Goal: Register for event/course: Register for event/course

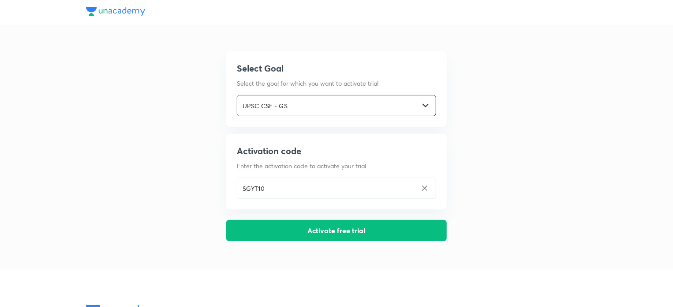
click at [305, 104] on input "UPSC CSE - GS" at bounding box center [328, 106] width 182 height 18
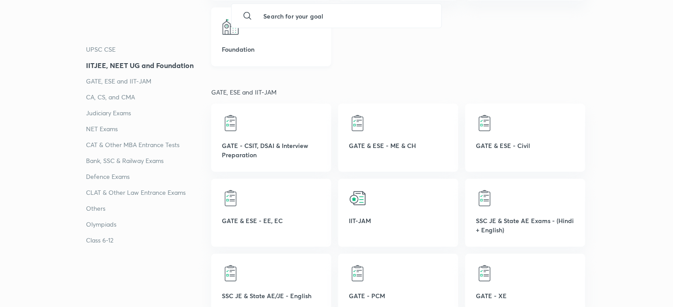
scroll to position [420, 0]
click at [107, 45] on p "UPSC CSE" at bounding box center [148, 49] width 125 height 11
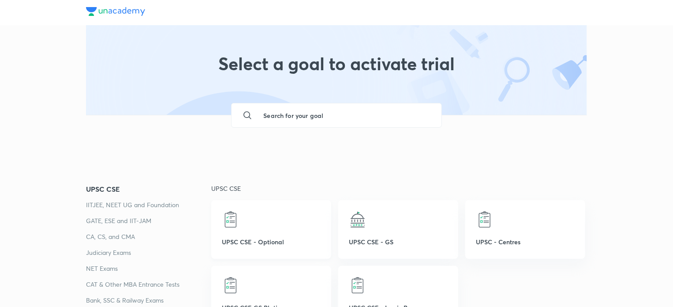
scroll to position [63, 0]
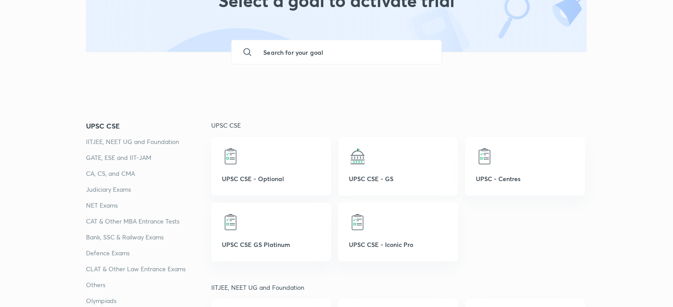
click at [358, 165] on div "UPSC CSE - GS" at bounding box center [398, 166] width 120 height 59
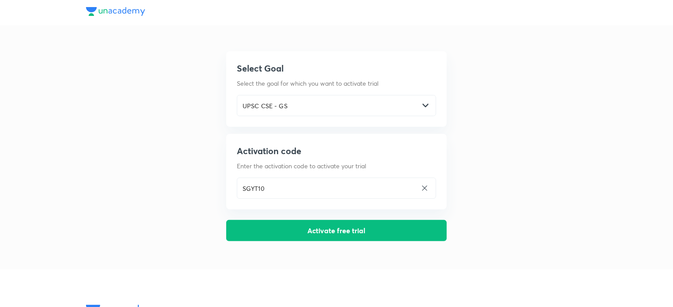
scroll to position [0, 0]
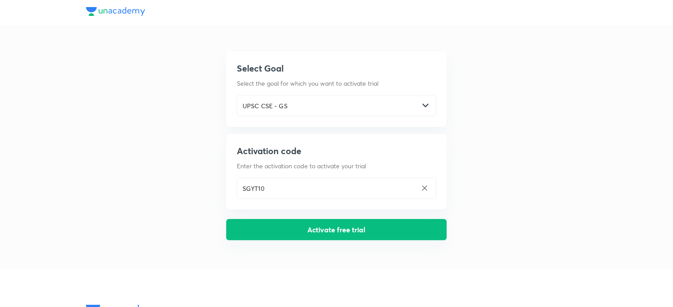
click at [281, 226] on button "Activate free trial" at bounding box center [336, 229] width 221 height 21
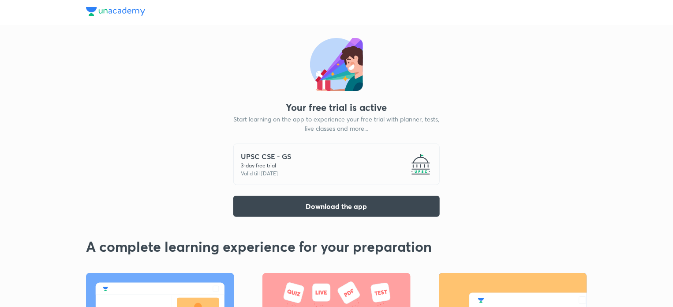
click at [350, 176] on div "UPSC CSE - GS 3 -day free trial Valid till 5 Oct 2025" at bounding box center [336, 163] width 206 height 41
click at [132, 14] on img at bounding box center [115, 11] width 59 height 9
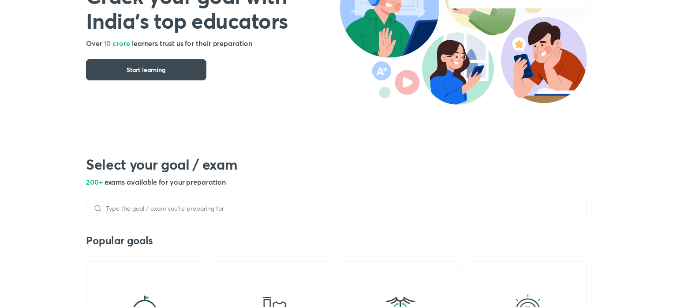
scroll to position [232, 0]
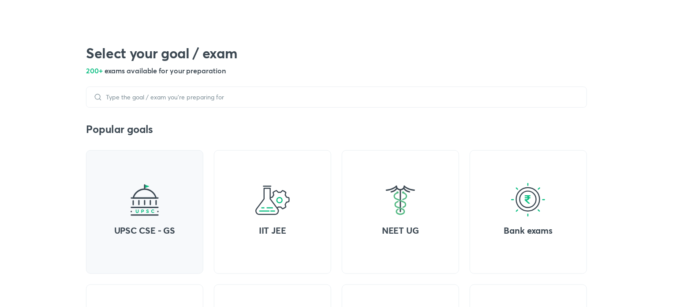
click at [150, 202] on img at bounding box center [144, 199] width 35 height 35
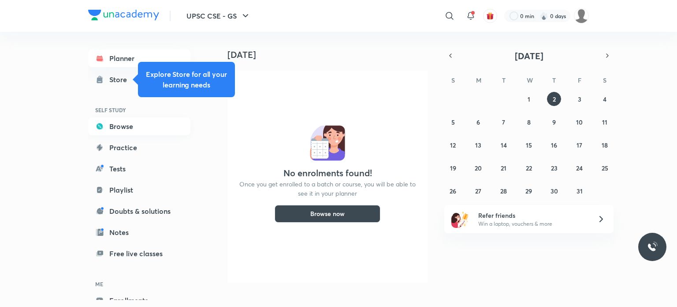
click at [129, 123] on link "Browse" at bounding box center [139, 126] width 102 height 18
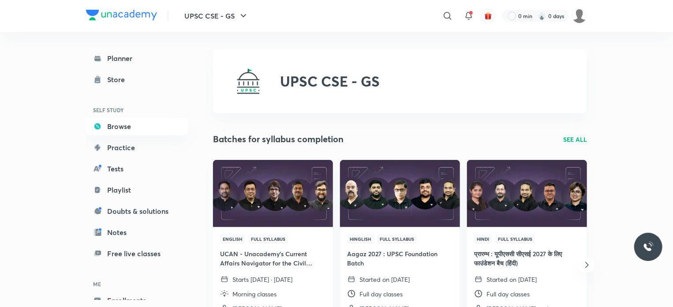
click at [127, 137] on div "Planner Store SELF STUDY Browse Practice Tests Playlist Doubts & solutions Note…" at bounding box center [137, 189] width 102 height 281
click at [127, 148] on link "Practice" at bounding box center [137, 147] width 102 height 18
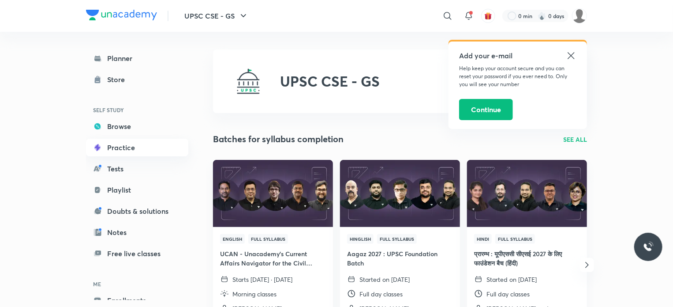
scroll to position [48, 0]
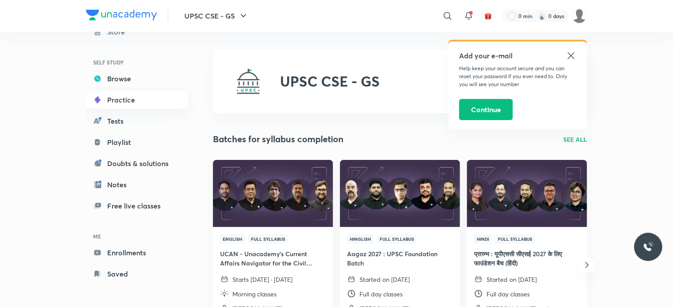
click at [127, 148] on link "Playlist" at bounding box center [137, 142] width 102 height 18
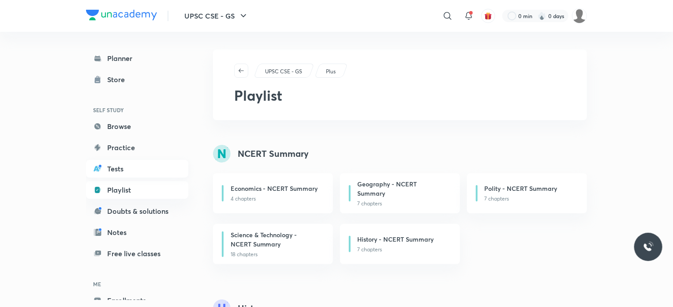
click at [121, 177] on link "Tests" at bounding box center [137, 169] width 102 height 18
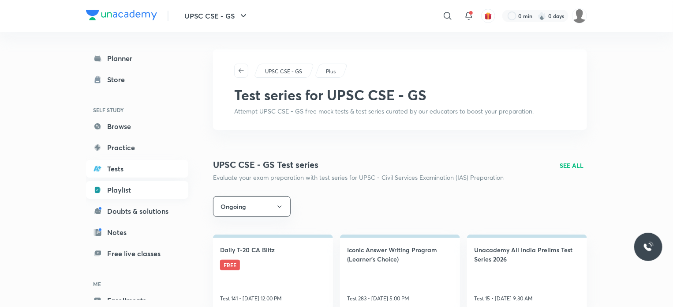
click at [115, 190] on link "Playlist" at bounding box center [137, 190] width 102 height 18
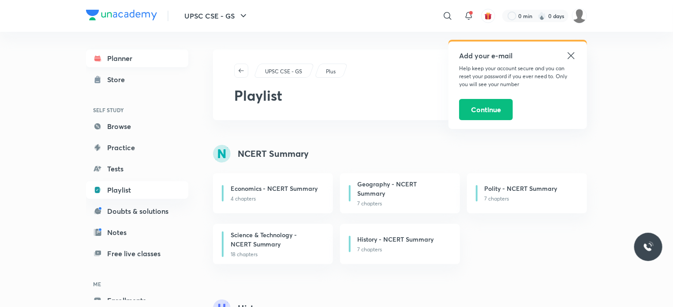
click at [108, 63] on link "Planner" at bounding box center [137, 58] width 102 height 18
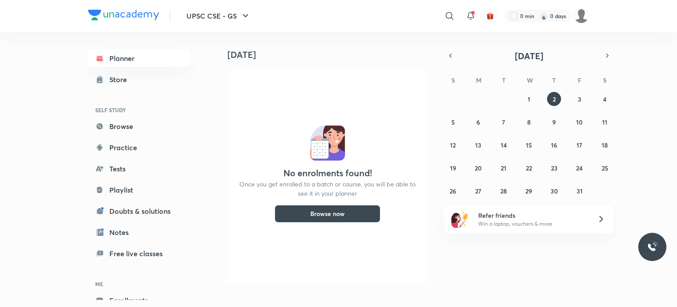
click at [123, 112] on h6 "SELF STUDY" at bounding box center [139, 109] width 102 height 15
click at [123, 120] on link "Browse" at bounding box center [139, 126] width 102 height 18
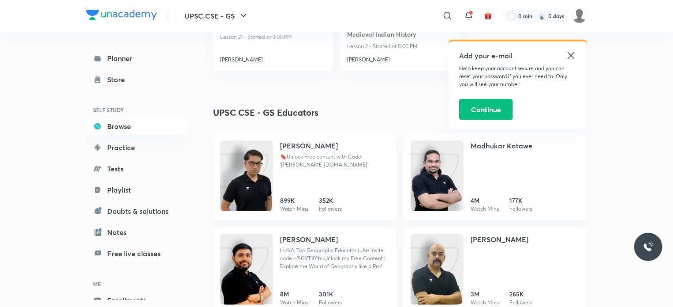
scroll to position [483, 0]
click at [568, 54] on icon at bounding box center [571, 55] width 11 height 11
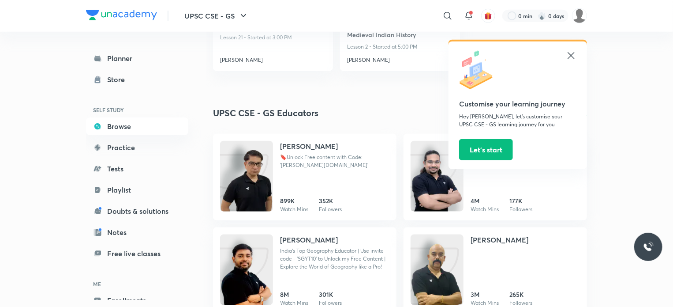
click at [575, 51] on icon at bounding box center [571, 55] width 11 height 11
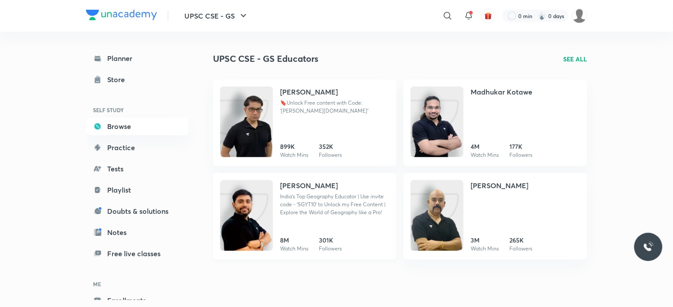
scroll to position [540, 0]
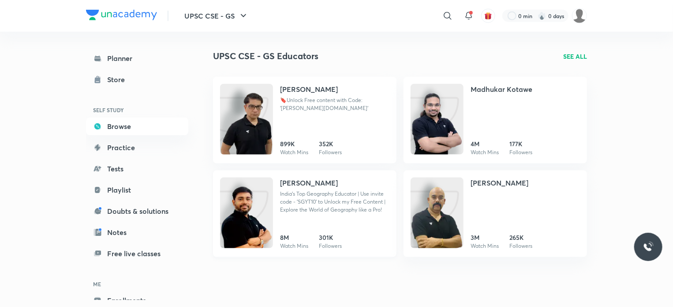
click at [332, 183] on h4 "Sudarshan Gurjar" at bounding box center [309, 182] width 58 height 11
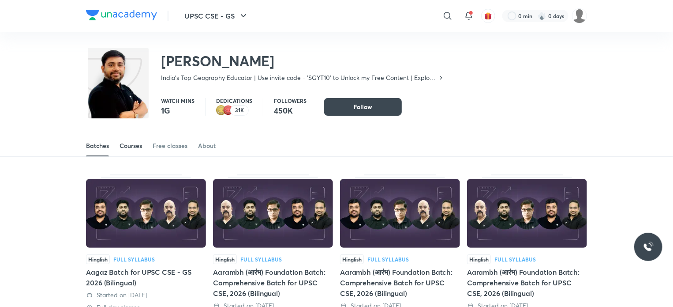
click at [140, 146] on div "Courses" at bounding box center [131, 145] width 22 height 9
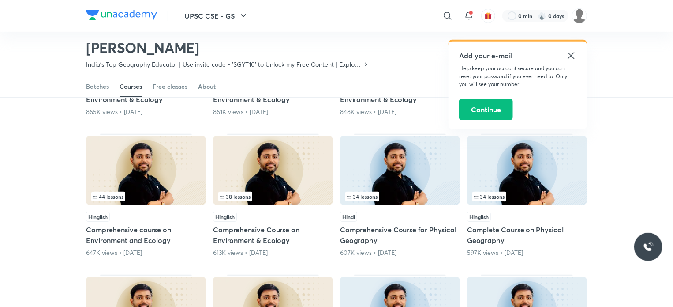
scroll to position [95, 0]
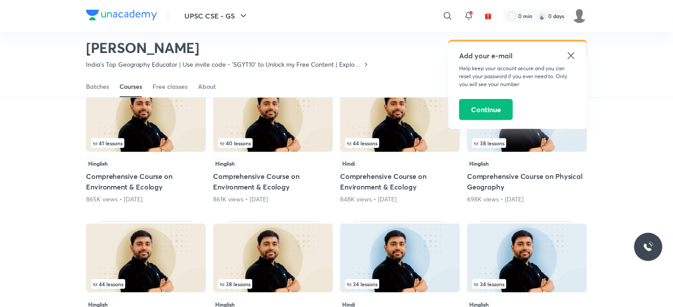
click at [572, 54] on icon at bounding box center [571, 55] width 7 height 7
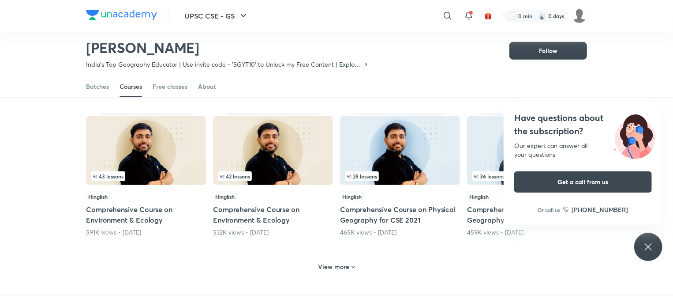
scroll to position [217, 0]
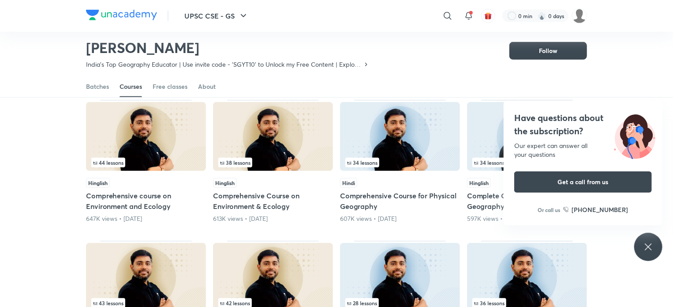
click at [647, 237] on div "Have questions about the subscription? Our expert can answer all your questions…" at bounding box center [648, 246] width 28 height 28
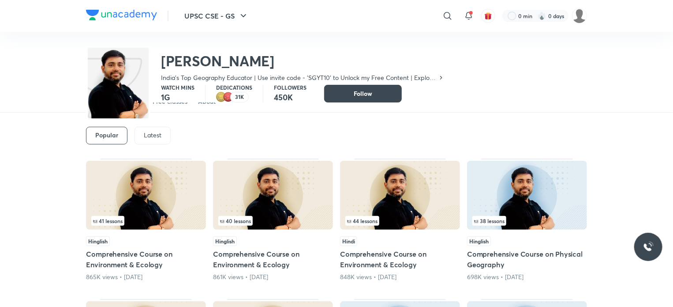
scroll to position [0, 0]
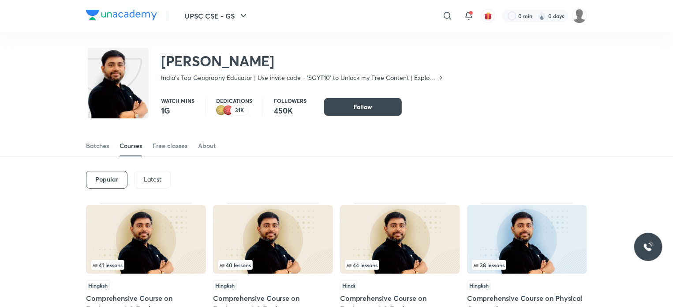
click at [159, 180] on p "Latest" at bounding box center [153, 179] width 18 height 7
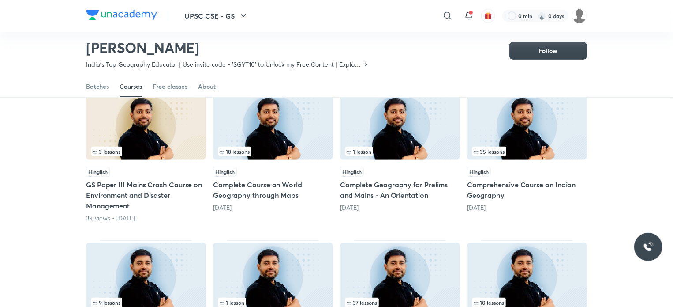
scroll to position [227, 0]
click at [561, 150] on div "35 lessons" at bounding box center [526, 152] width 109 height 10
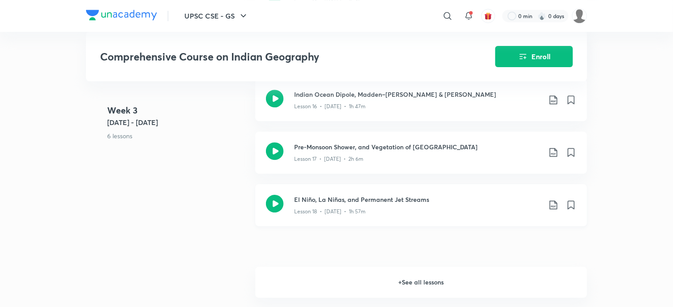
scroll to position [1290, 0]
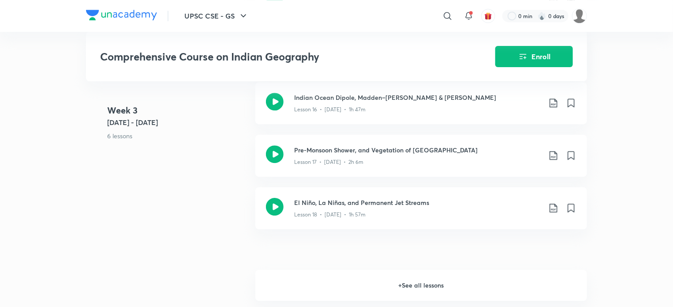
click at [346, 271] on h6 "+ See all lessons" at bounding box center [421, 284] width 332 height 31
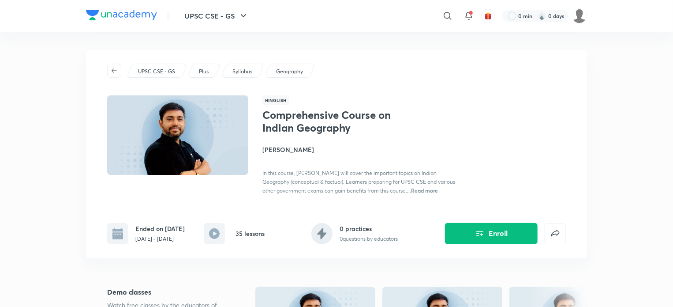
scroll to position [120, 0]
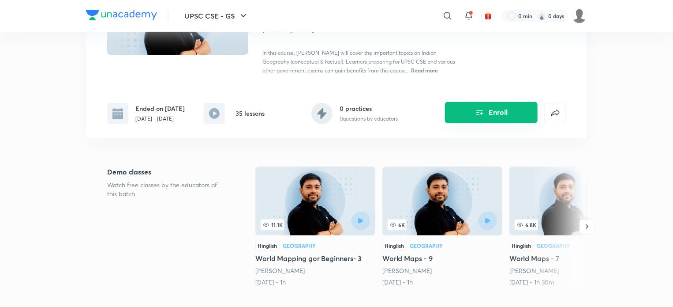
click at [478, 108] on icon "Enroll" at bounding box center [480, 112] width 11 height 11
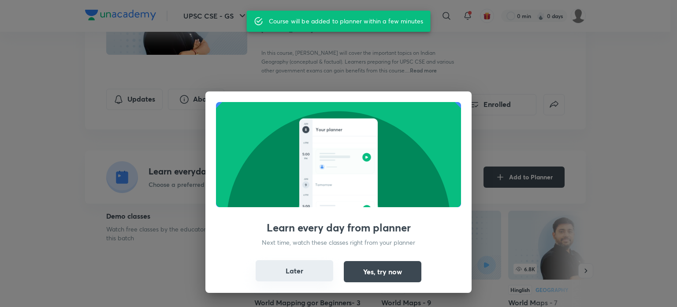
click at [318, 277] on button "Later" at bounding box center [295, 270] width 78 height 21
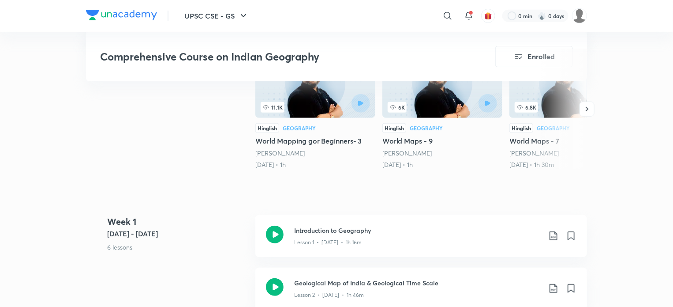
scroll to position [329, 0]
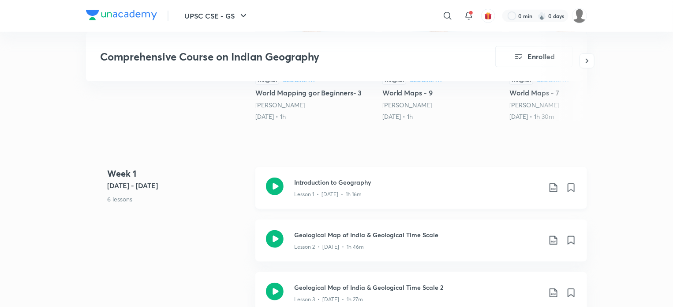
click at [557, 192] on icon at bounding box center [553, 187] width 11 height 11
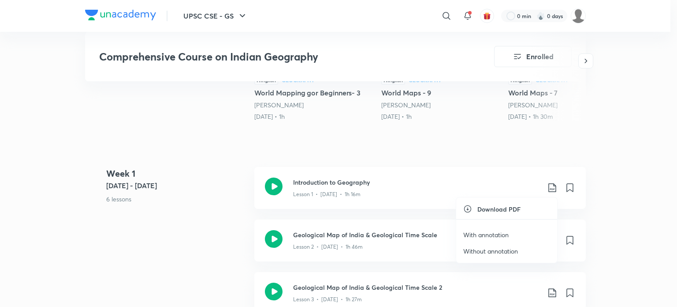
click at [480, 234] on p "With annotation" at bounding box center [486, 234] width 45 height 9
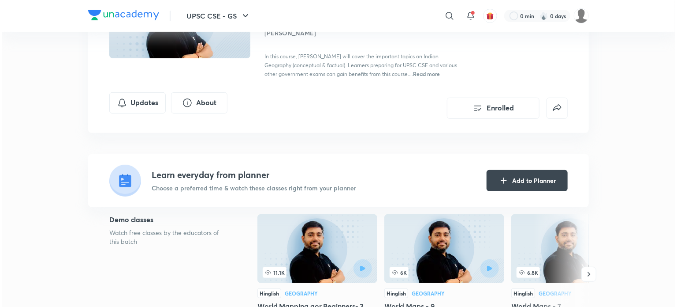
scroll to position [116, 0]
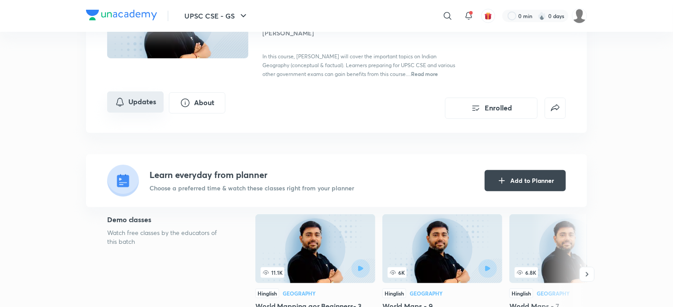
click at [113, 104] on button "Updates" at bounding box center [135, 101] width 56 height 21
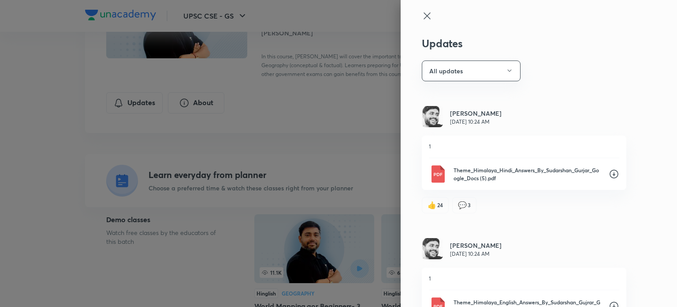
click at [609, 175] on icon at bounding box center [614, 173] width 11 height 11
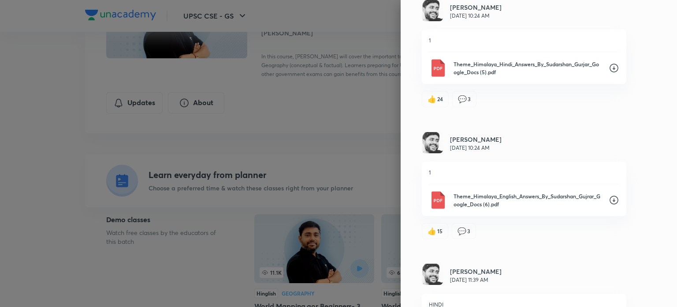
click at [609, 201] on icon at bounding box center [614, 200] width 11 height 11
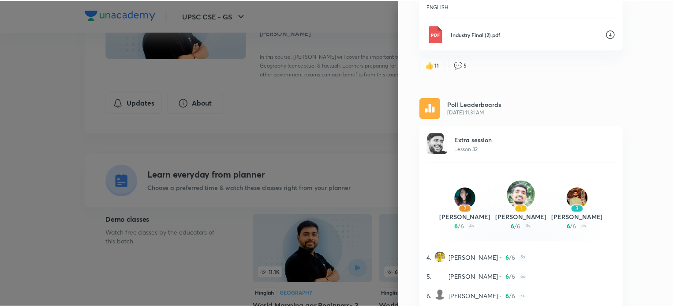
scroll to position [536, 0]
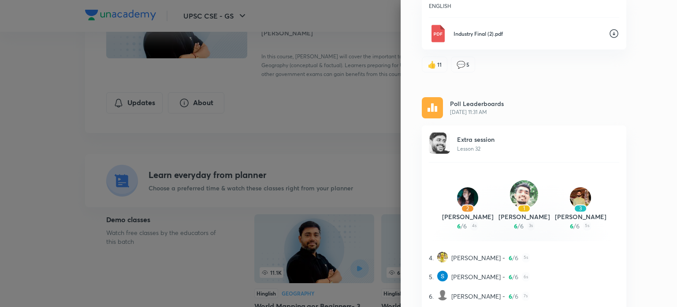
click at [330, 123] on div at bounding box center [338, 153] width 677 height 307
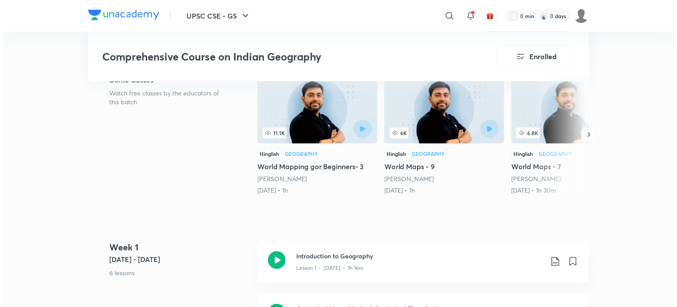
scroll to position [0, 0]
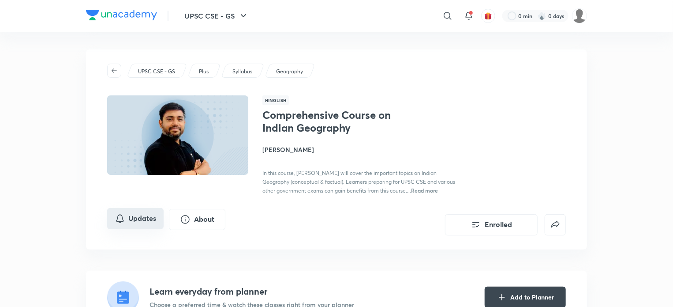
click at [135, 212] on button "Updates" at bounding box center [135, 218] width 56 height 21
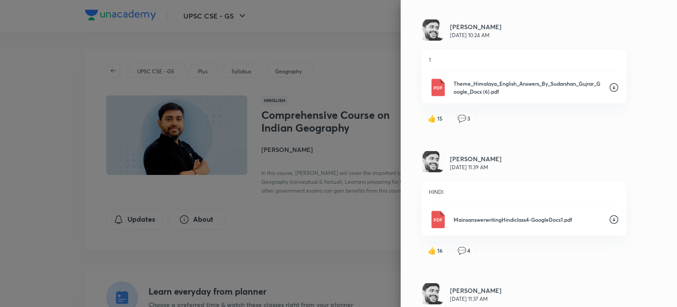
scroll to position [221, 0]
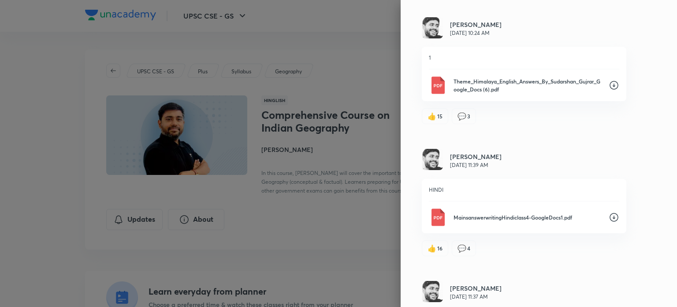
click at [609, 218] on icon at bounding box center [614, 217] width 11 height 11
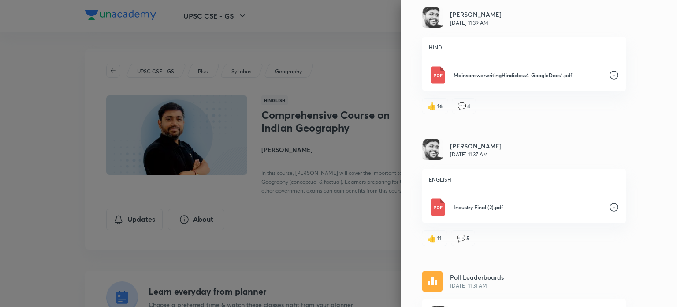
click at [610, 204] on icon at bounding box center [614, 206] width 9 height 9
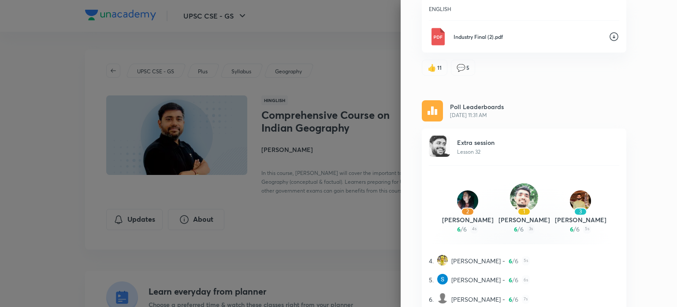
scroll to position [533, 0]
click at [647, 202] on div "Updates All updates Sudarshan Gurjar Jul 8, 10:24 AM 1 Theme_Himalaya_Hindi_Ans…" at bounding box center [539, 153] width 277 height 307
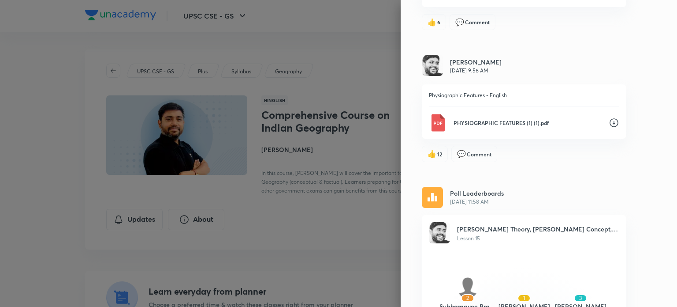
scroll to position [3905, 0]
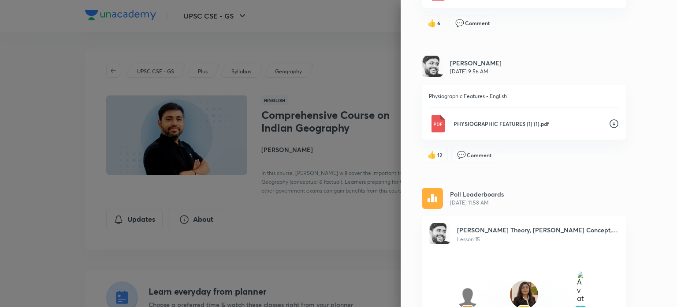
click at [609, 118] on icon at bounding box center [614, 123] width 11 height 11
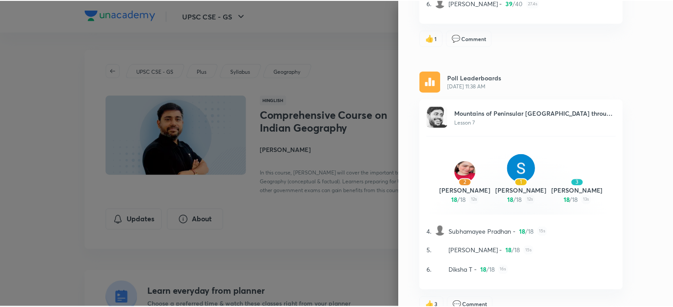
scroll to position [6206, 0]
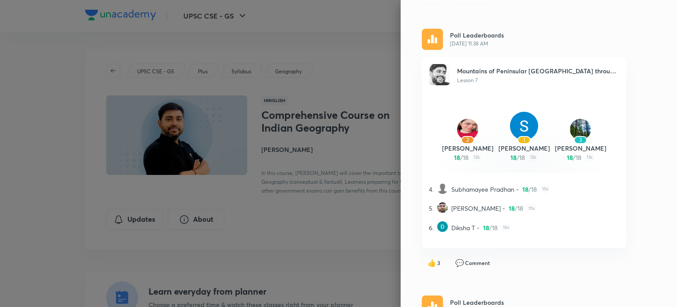
click at [2, 179] on div at bounding box center [338, 153] width 677 height 307
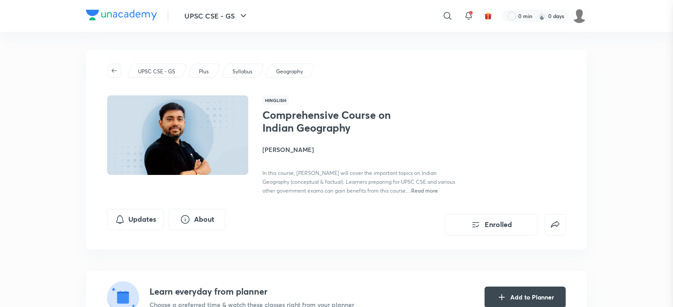
scroll to position [0, 0]
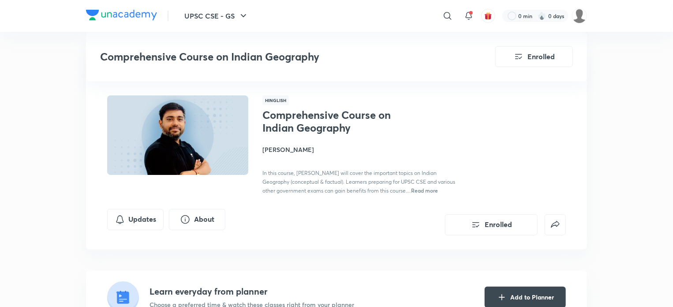
scroll to position [227, 0]
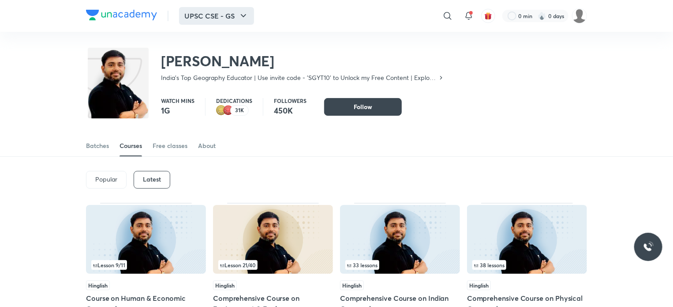
click at [238, 11] on icon "button" at bounding box center [243, 16] width 11 height 11
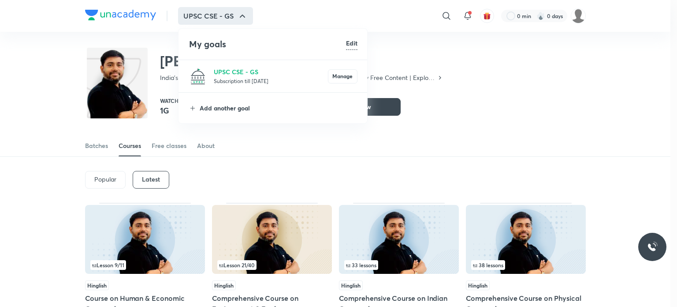
click at [237, 112] on p "Add another goal" at bounding box center [279, 107] width 158 height 9
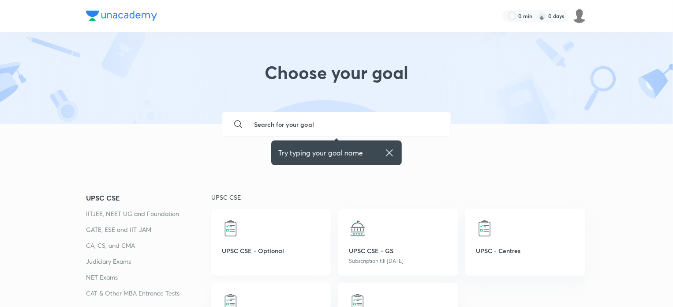
click at [221, 240] on div "UPSC CSE - Optional" at bounding box center [271, 242] width 120 height 67
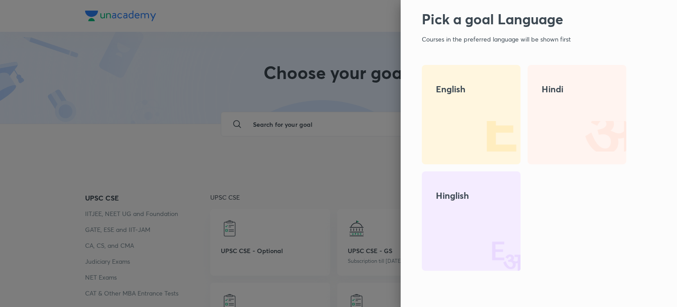
click at [476, 89] on h4 "English" at bounding box center [471, 88] width 71 height 13
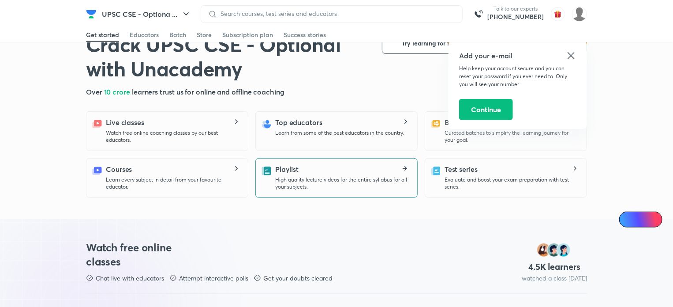
scroll to position [147, 0]
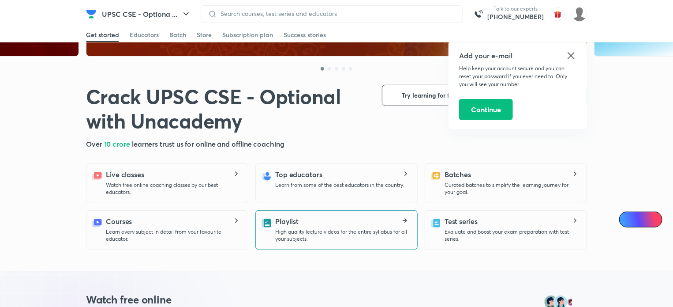
click at [333, 179] on div "Top educators Learn from some of the best educators in the country." at bounding box center [339, 178] width 129 height 19
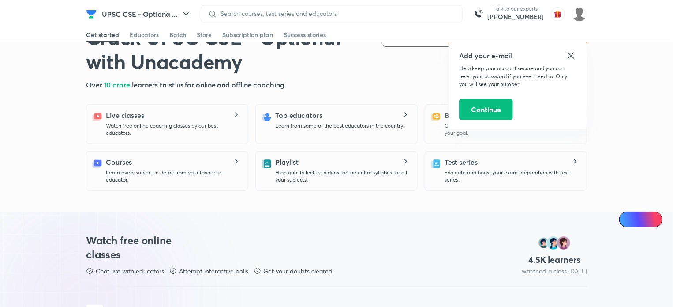
scroll to position [207, 0]
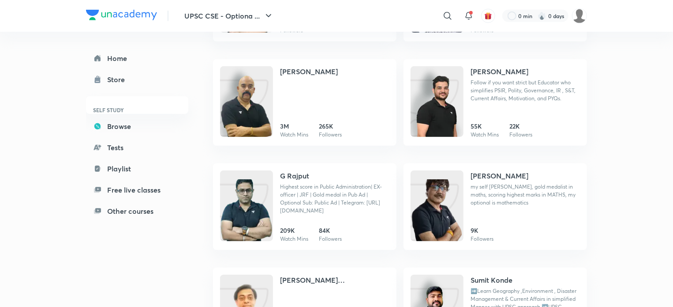
scroll to position [213, 0]
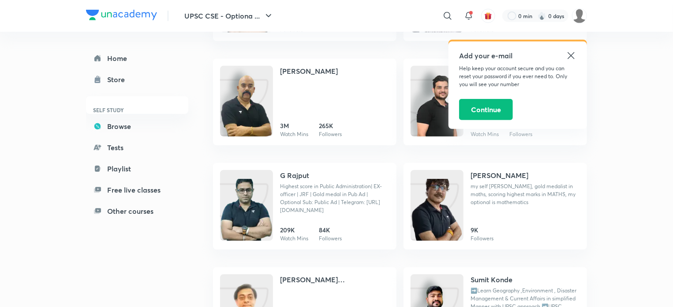
click at [577, 55] on div "Add your e-mail Help keep your account secure and you can reset your password i…" at bounding box center [518, 84] width 138 height 87
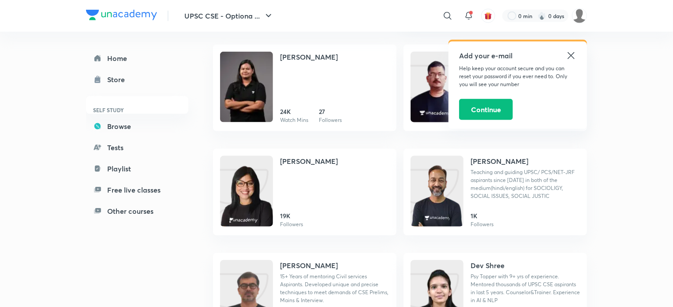
scroll to position [540, 0]
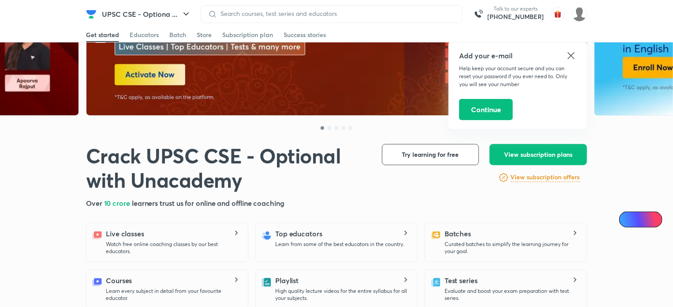
scroll to position [89, 0]
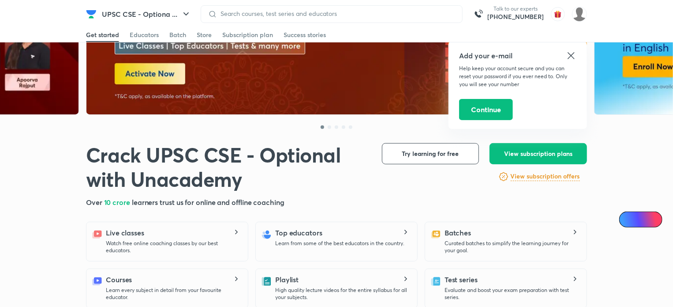
click at [572, 57] on icon at bounding box center [571, 55] width 7 height 7
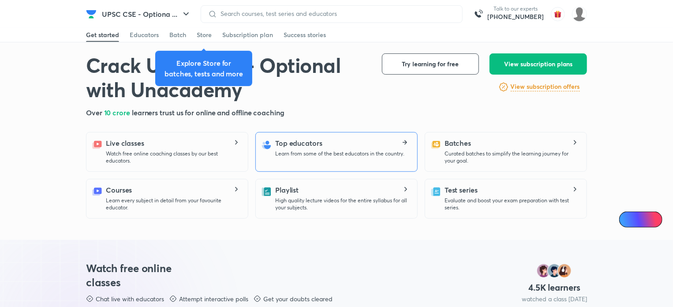
scroll to position [181, 0]
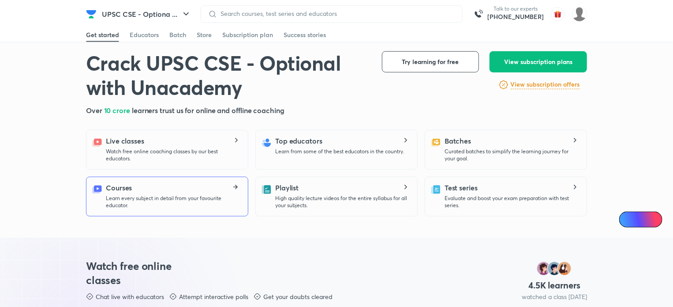
click at [224, 189] on div "Courses Learn every subject in detail from your favourite educator." at bounding box center [173, 195] width 135 height 26
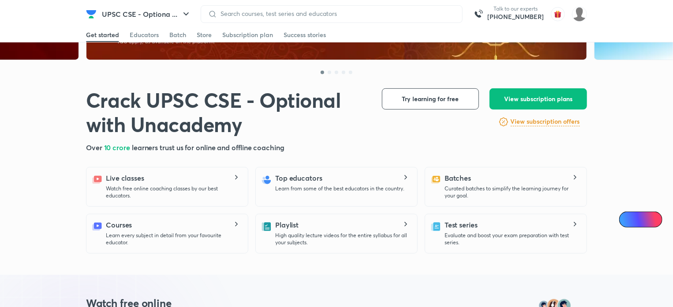
scroll to position [351, 0]
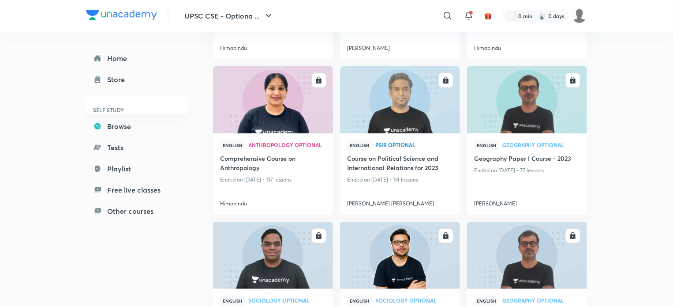
scroll to position [376, 0]
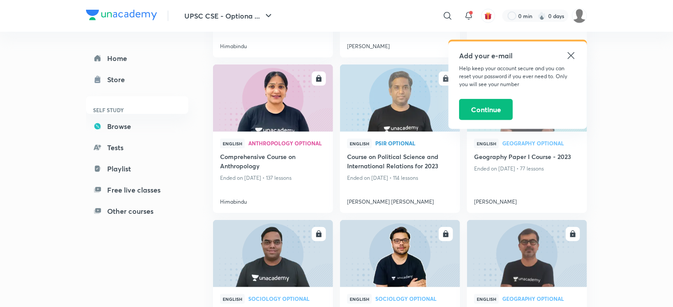
click at [570, 53] on icon at bounding box center [571, 55] width 11 height 11
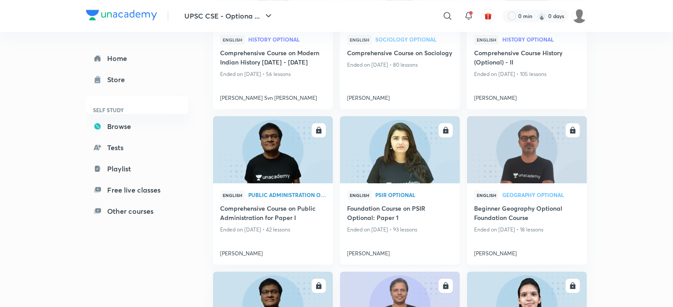
scroll to position [3095, 0]
